Goal: Transaction & Acquisition: Purchase product/service

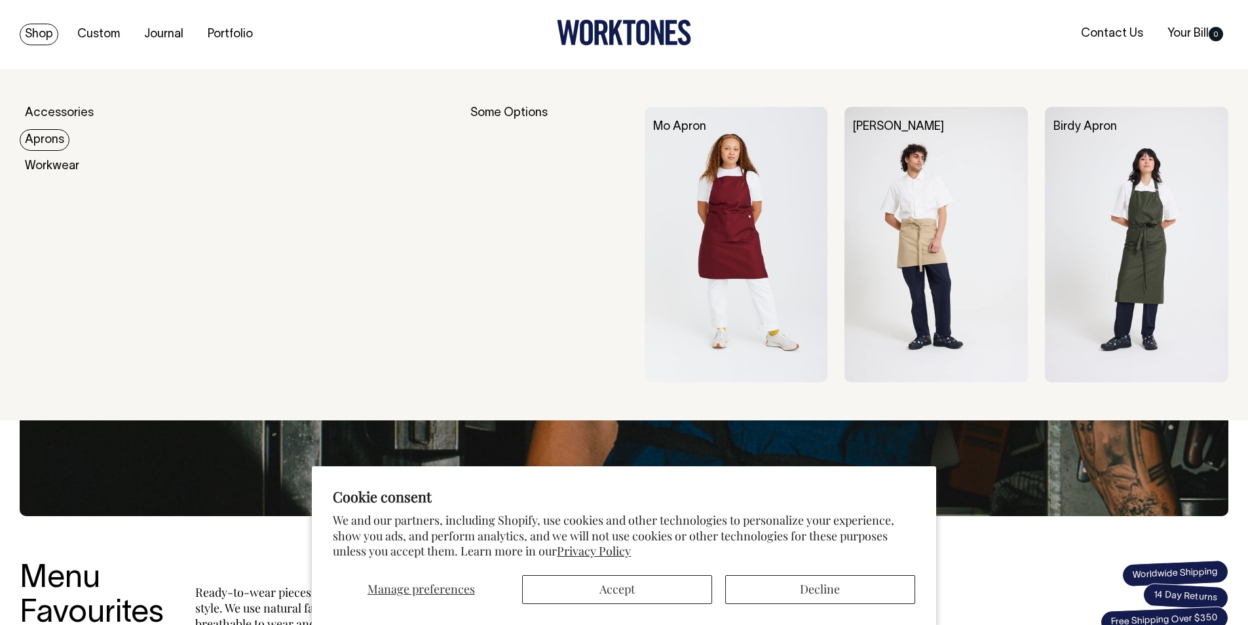
click at [43, 136] on link "Aprons" at bounding box center [45, 140] width 50 height 22
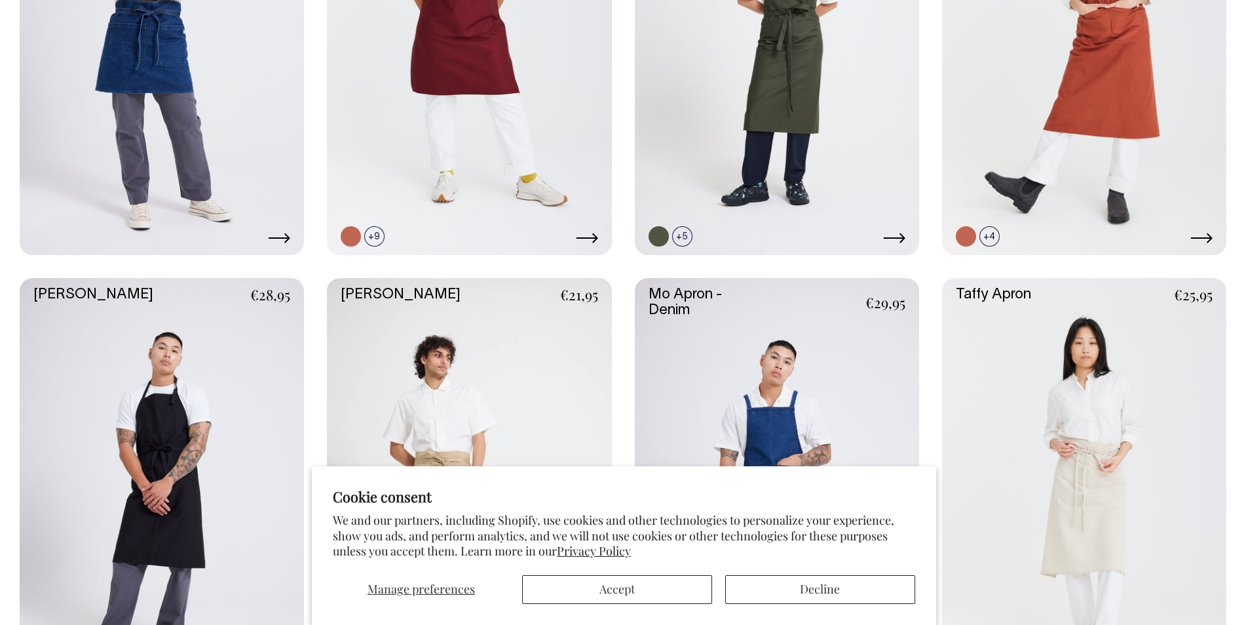
scroll to position [574, 0]
click at [779, 592] on button "Decline" at bounding box center [820, 589] width 190 height 29
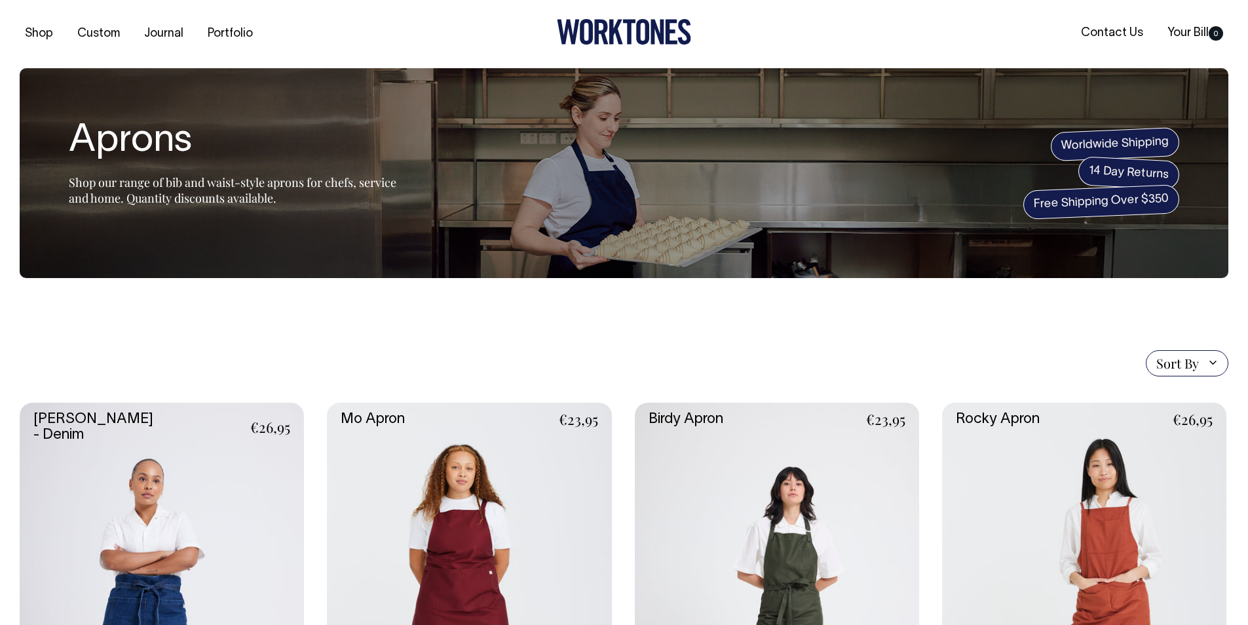
scroll to position [0, 0]
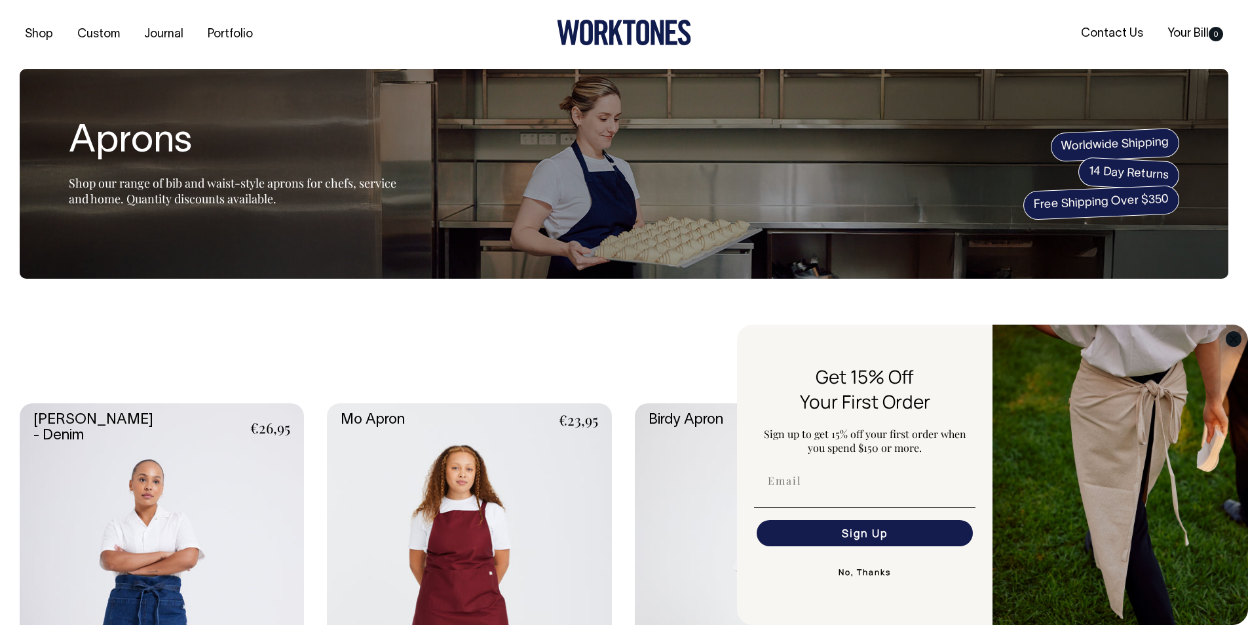
click at [1237, 342] on icon "Close dialog" at bounding box center [1234, 339] width 7 height 7
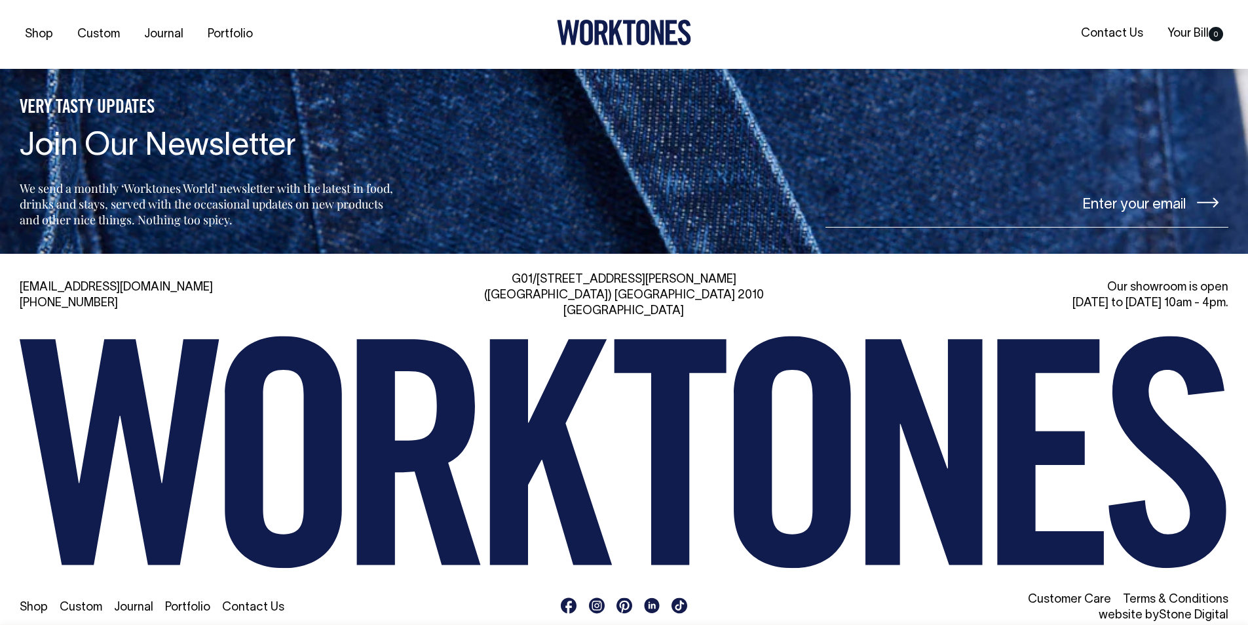
scroll to position [2197, 0]
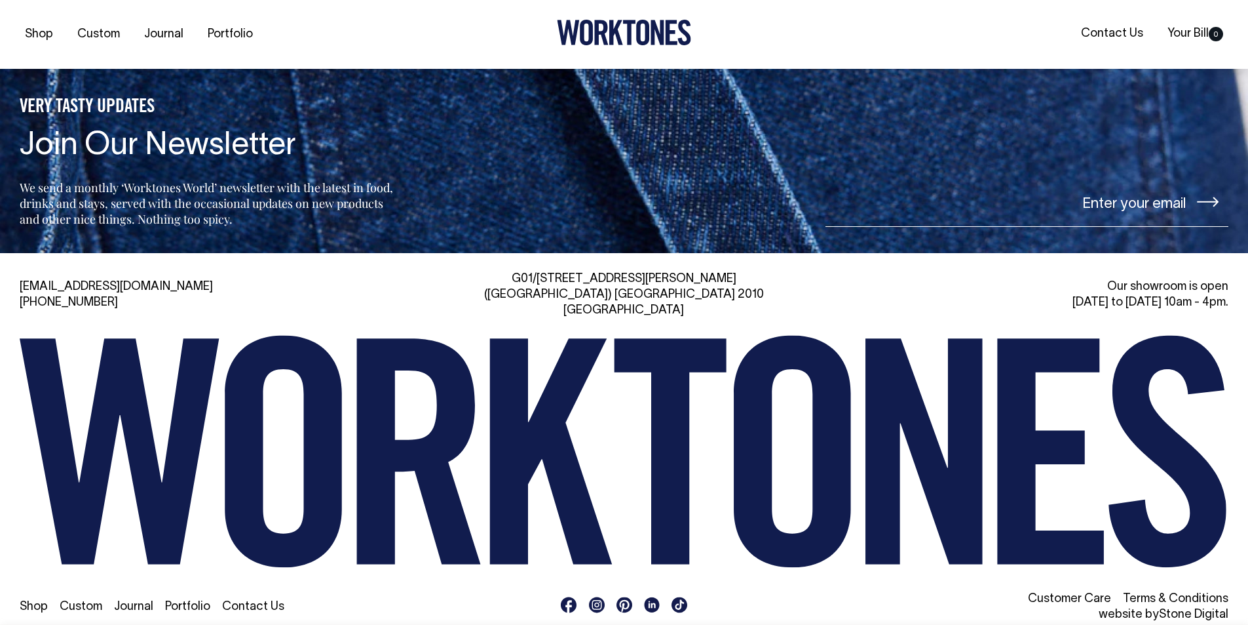
click at [651, 597] on icon at bounding box center [652, 604] width 15 height 15
